Goal: Find specific page/section: Find specific page/section

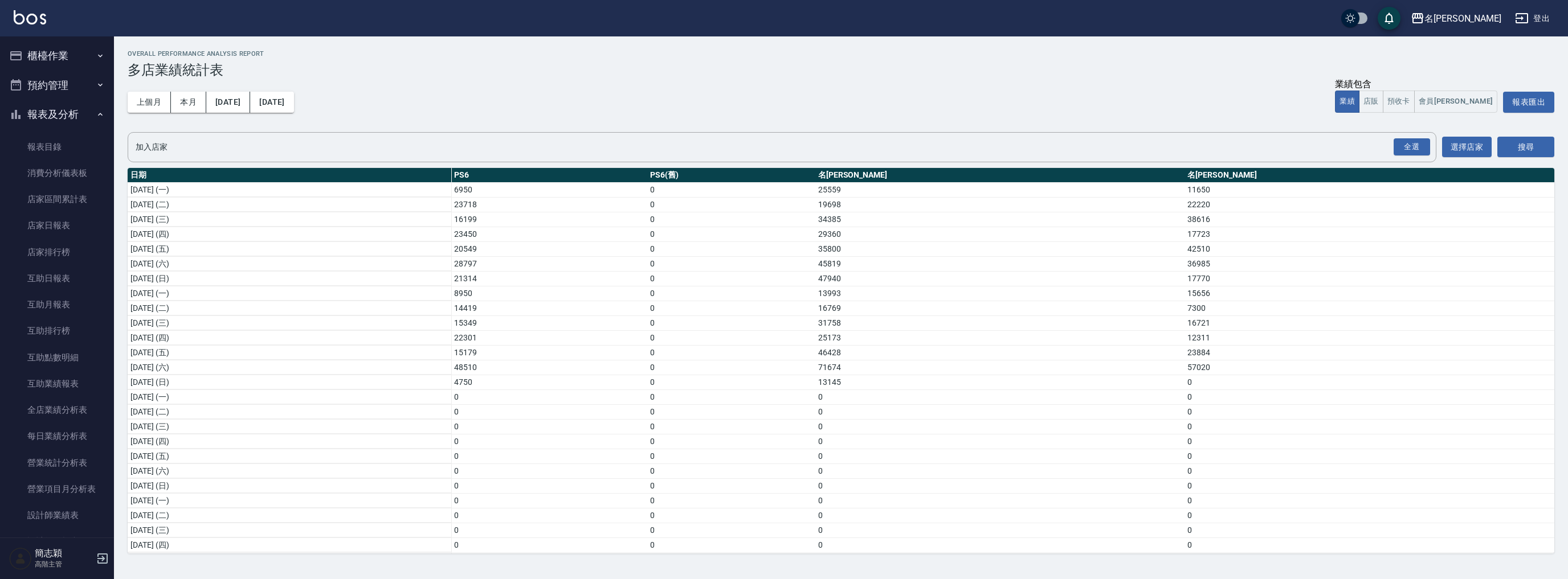
scroll to position [893, 0]
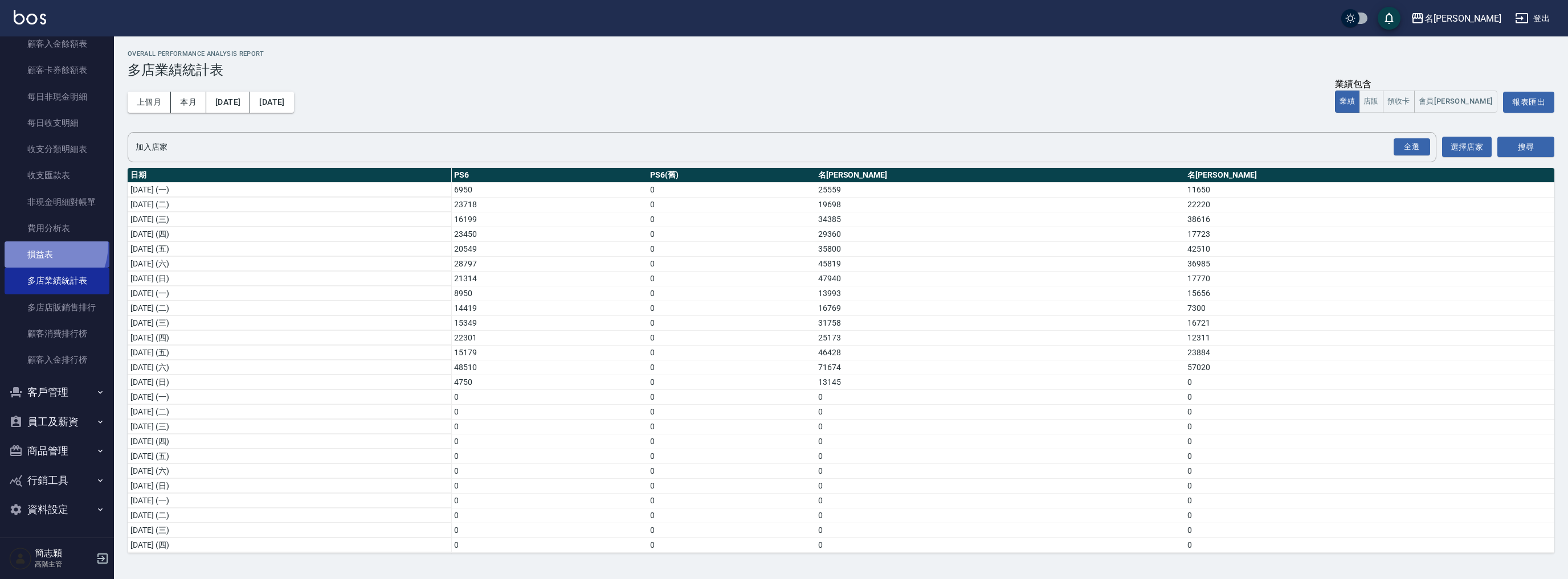
click at [34, 244] on link "損益表" at bounding box center [57, 254] width 105 height 26
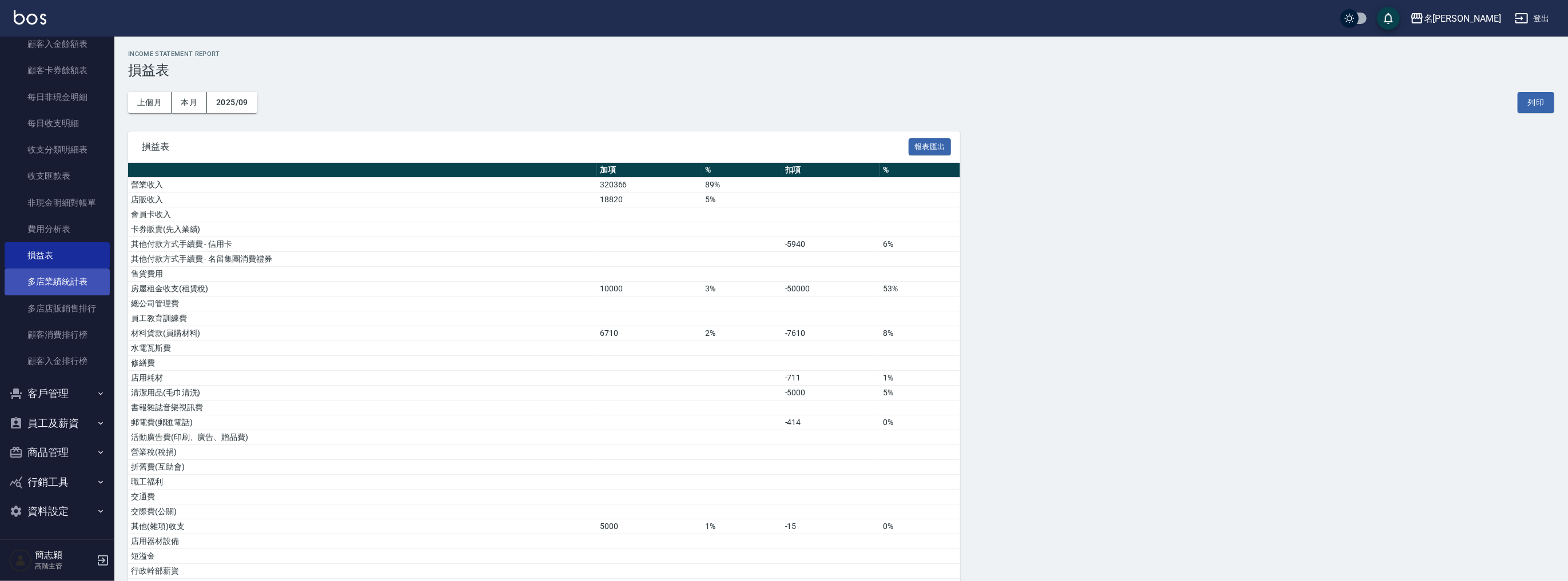
click at [60, 278] on link "多店業績統計表" at bounding box center [57, 281] width 105 height 26
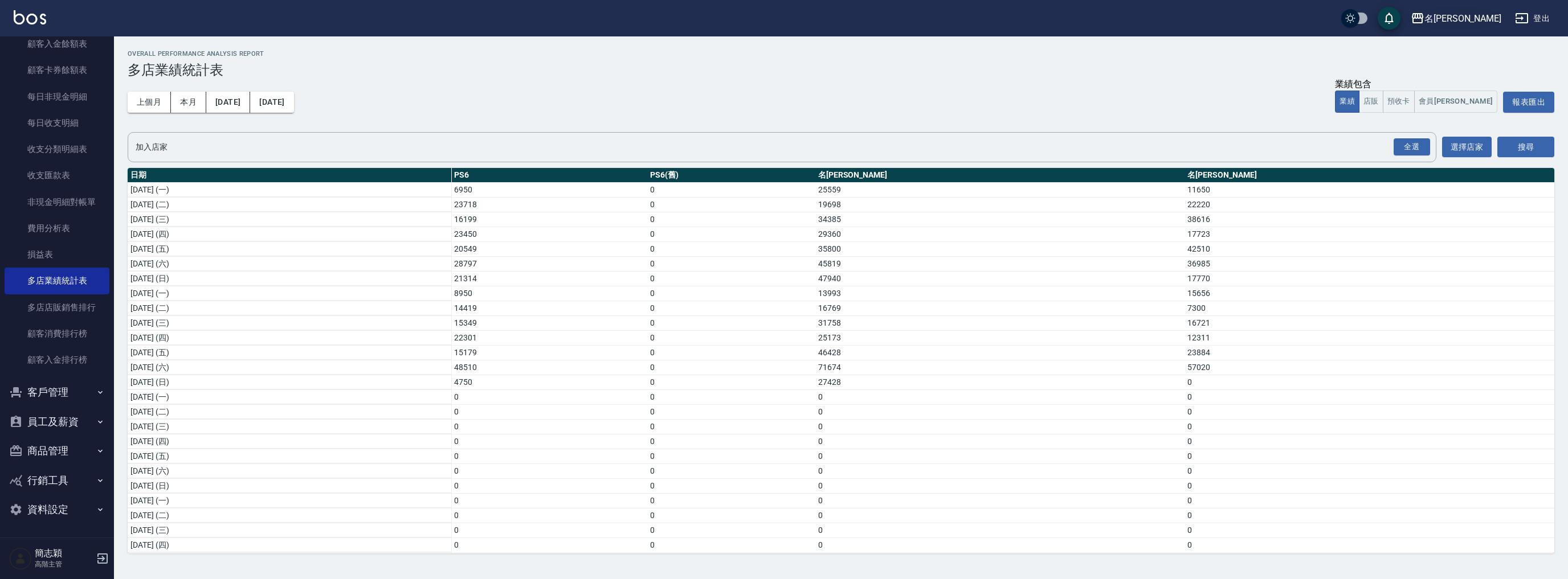
click at [1498, 18] on div "名[PERSON_NAME]" at bounding box center [1463, 18] width 77 height 15
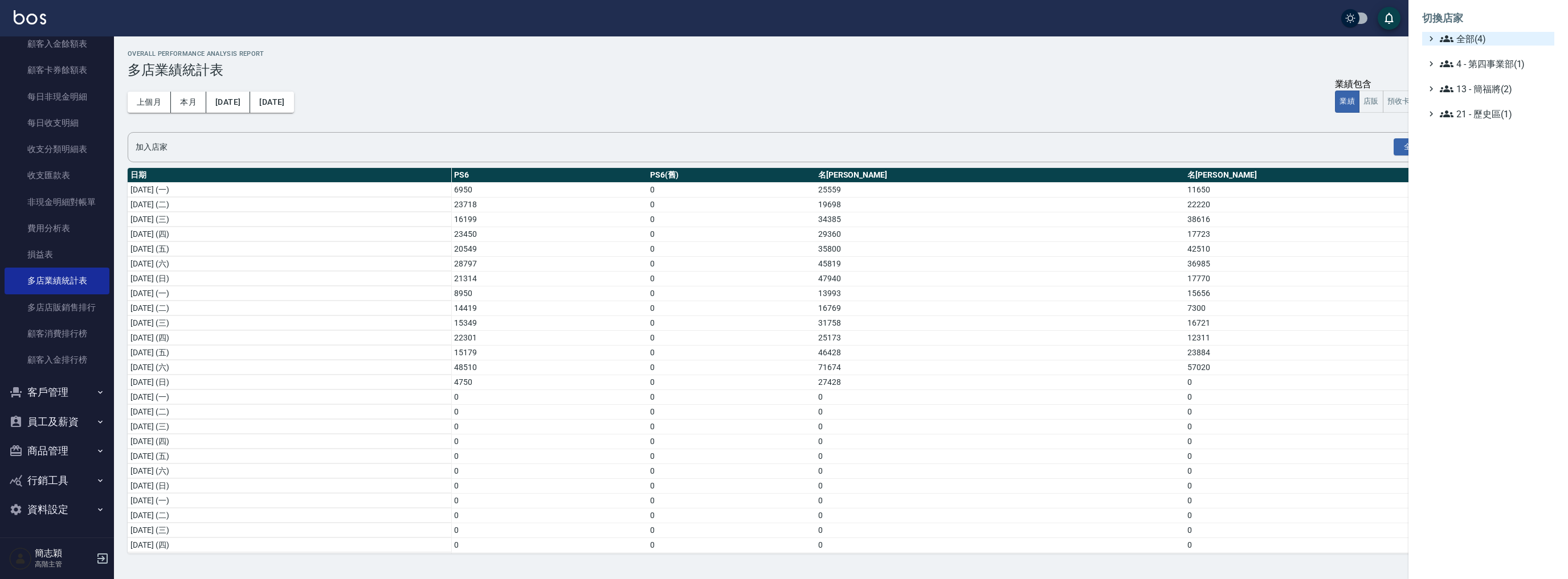
click at [1459, 38] on span "全部(4)" at bounding box center [1495, 39] width 110 height 14
click at [1465, 93] on span "名[PERSON_NAME]" at bounding box center [1493, 91] width 112 height 14
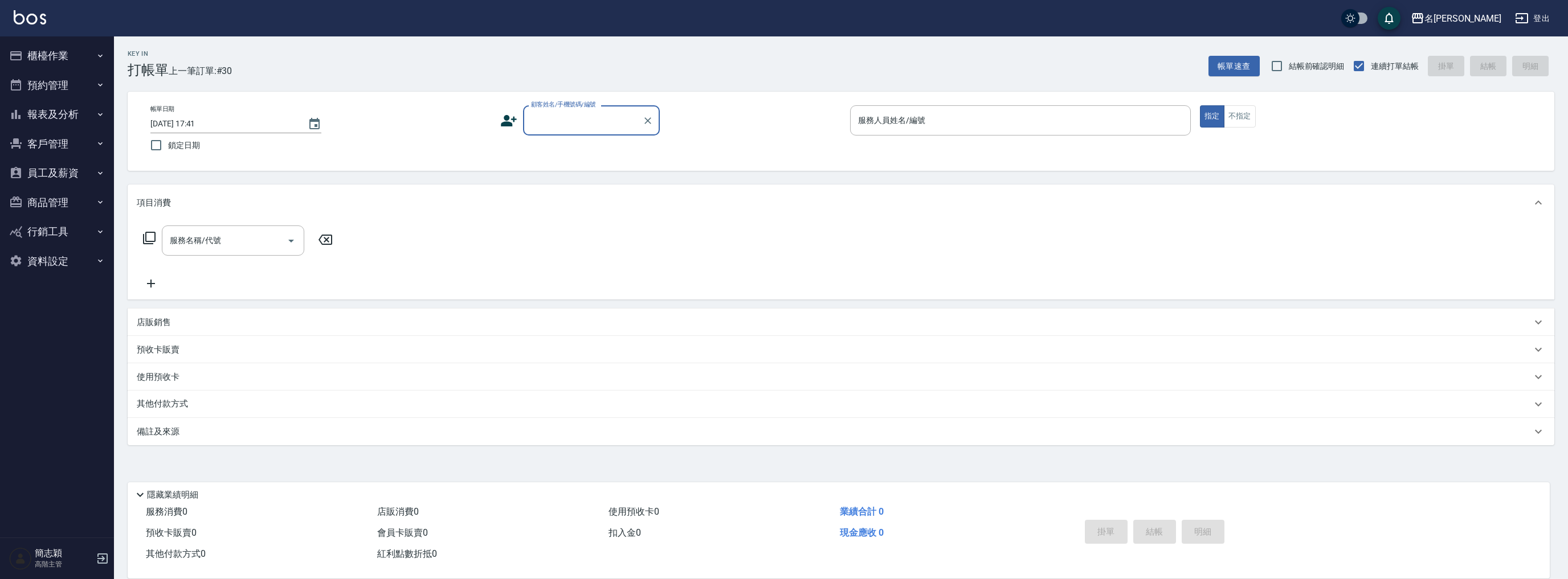
click at [49, 117] on button "報表及分析" at bounding box center [57, 114] width 105 height 30
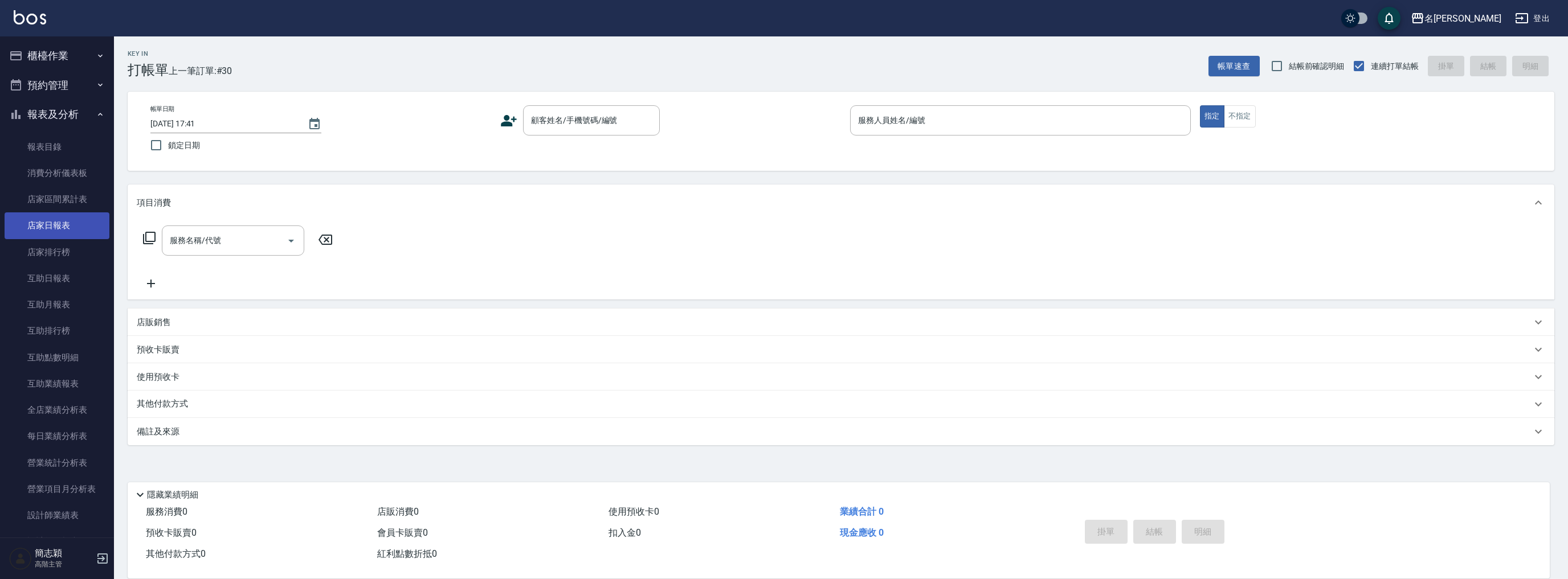
click at [61, 223] on link "店家日報表" at bounding box center [57, 225] width 105 height 26
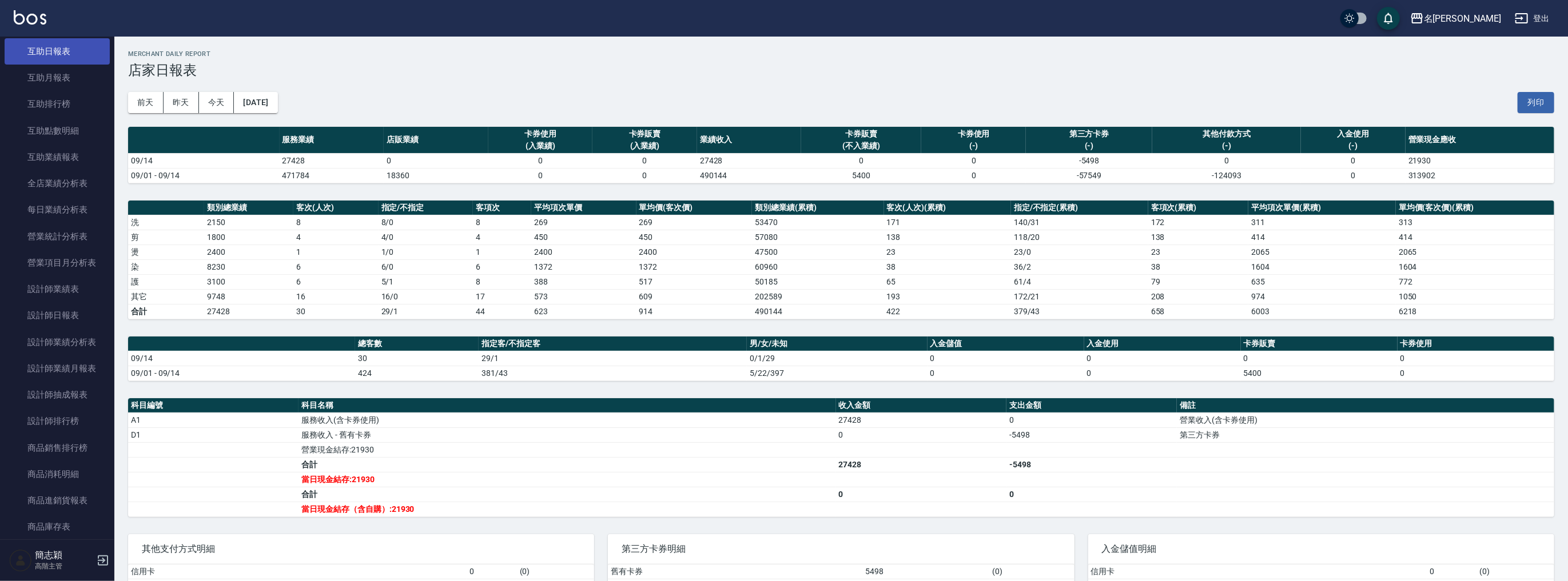
scroll to position [426, 0]
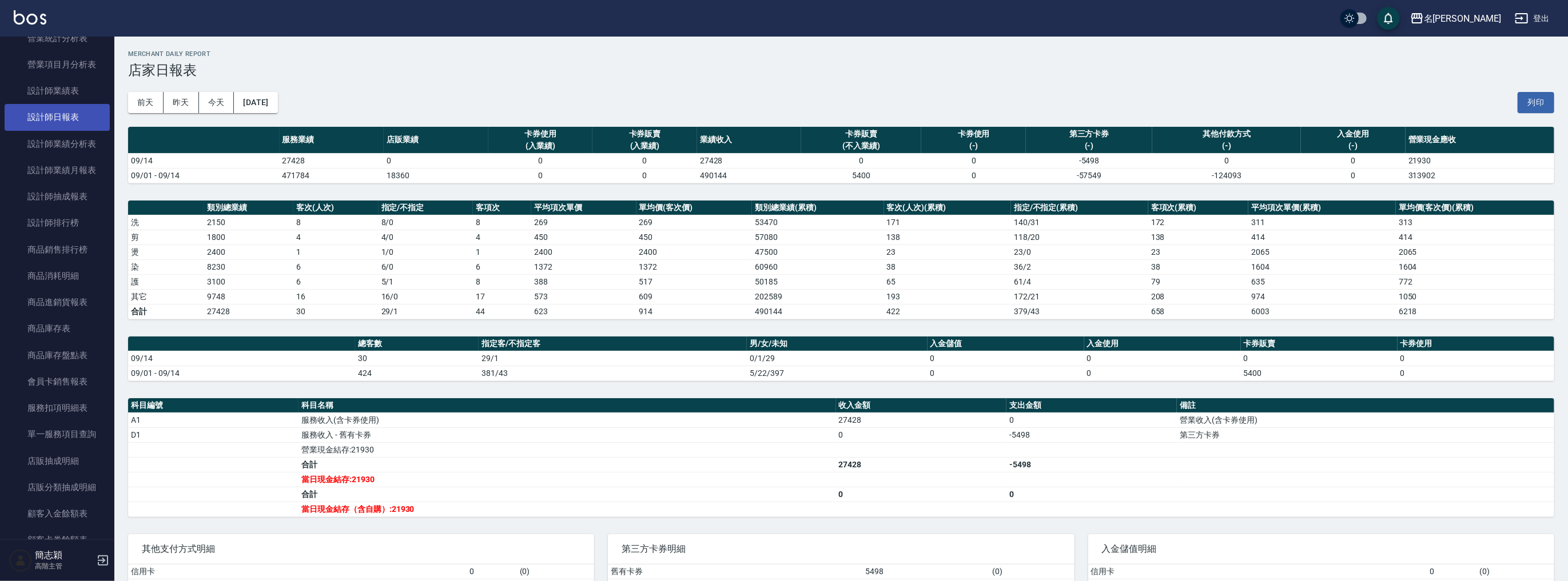
click at [75, 120] on link "設計師日報表" at bounding box center [57, 117] width 105 height 26
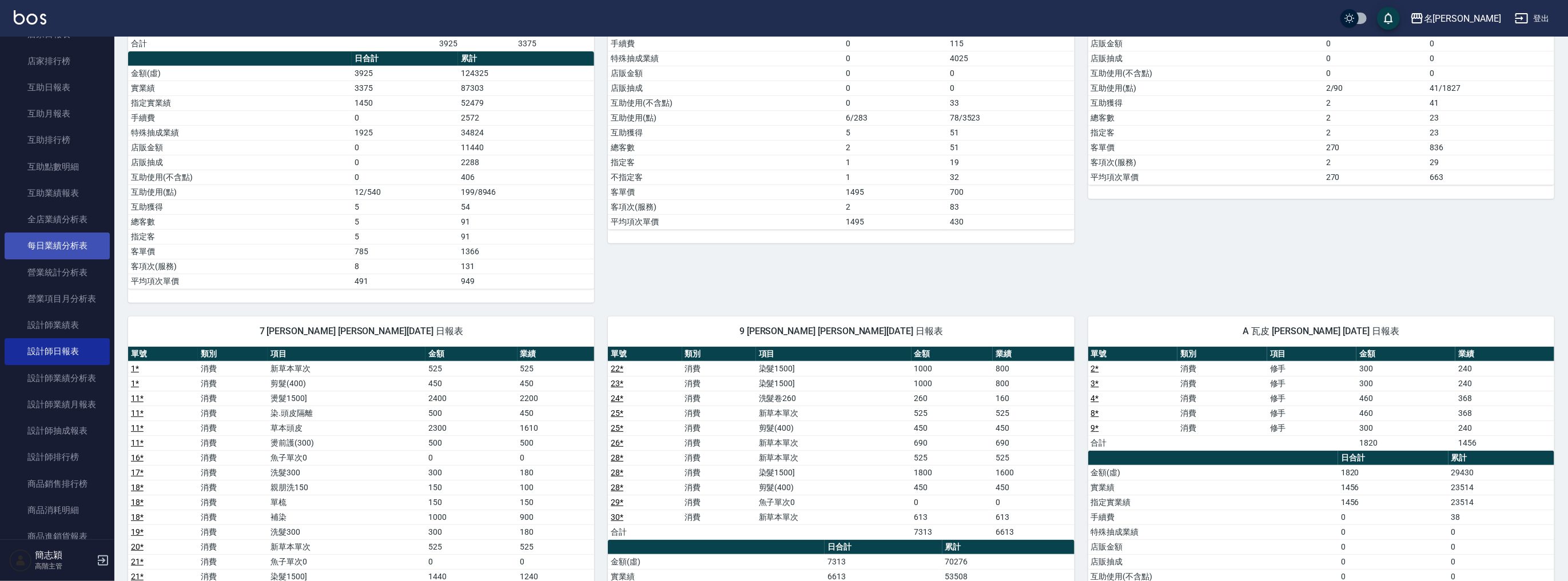
scroll to position [106, 0]
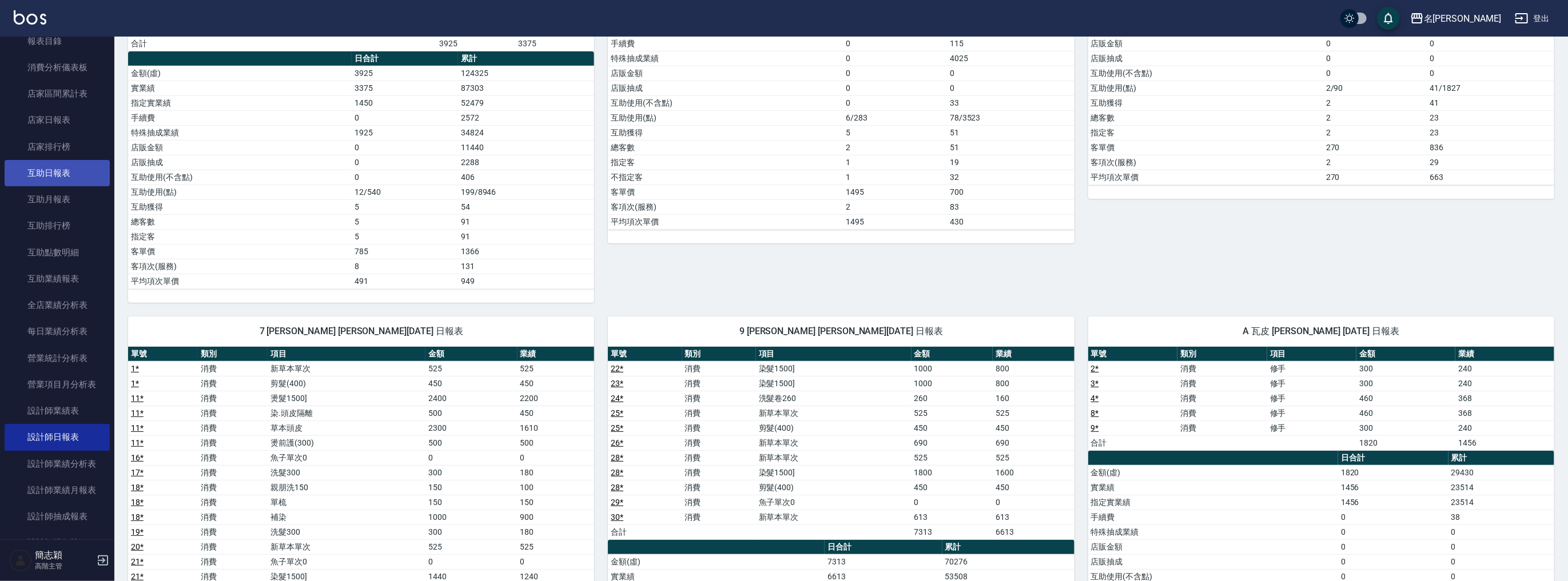
click at [56, 176] on link "互助日報表" at bounding box center [57, 173] width 105 height 26
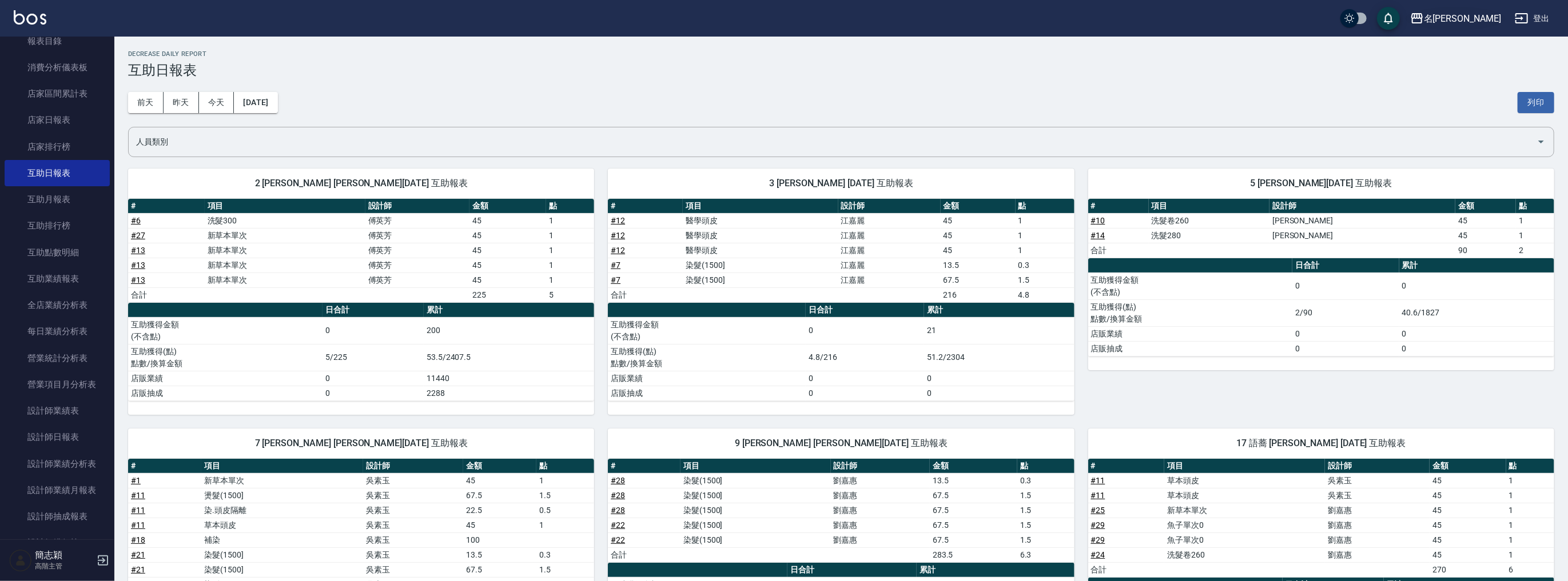
click at [1466, 18] on div "名[PERSON_NAME]" at bounding box center [1463, 18] width 77 height 15
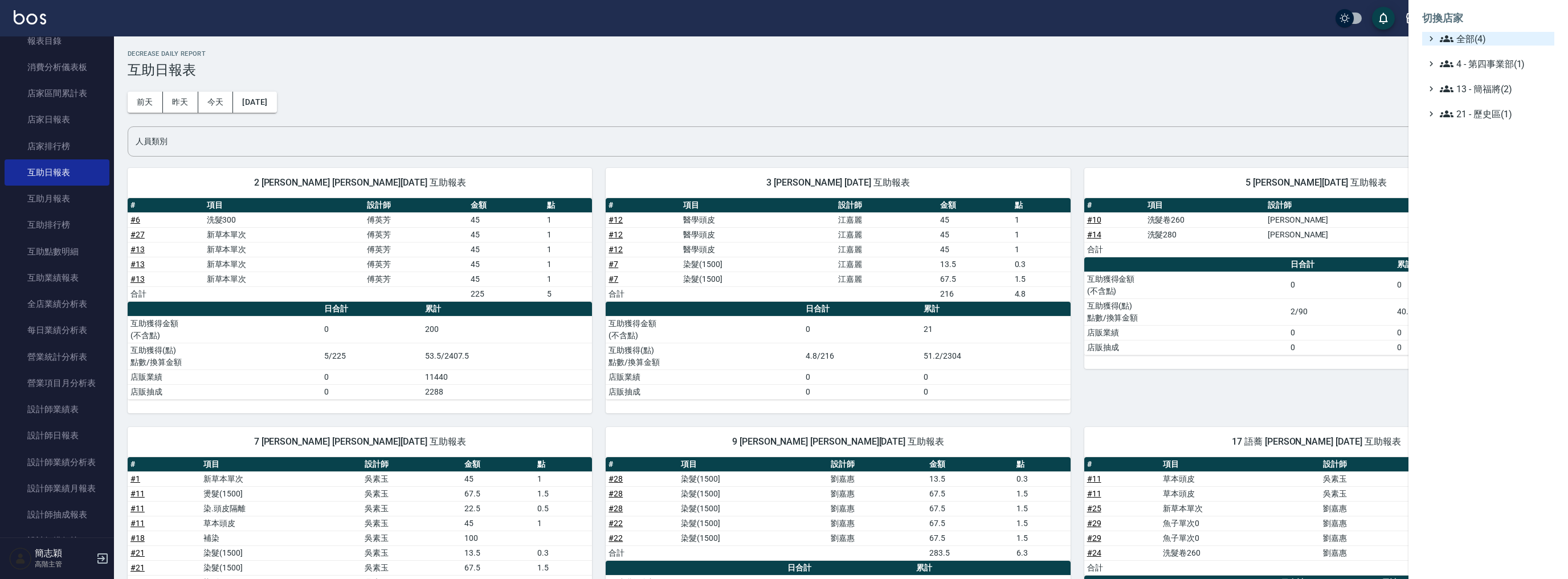
click at [1461, 32] on span "全部(4)" at bounding box center [1495, 39] width 110 height 14
click at [1459, 102] on div "PS6 PS6(舊) 名留中和 名留竹林" at bounding box center [1493, 81] width 121 height 72
click at [1459, 107] on span "名[PERSON_NAME]" at bounding box center [1493, 110] width 112 height 14
